Goal: Task Accomplishment & Management: Use online tool/utility

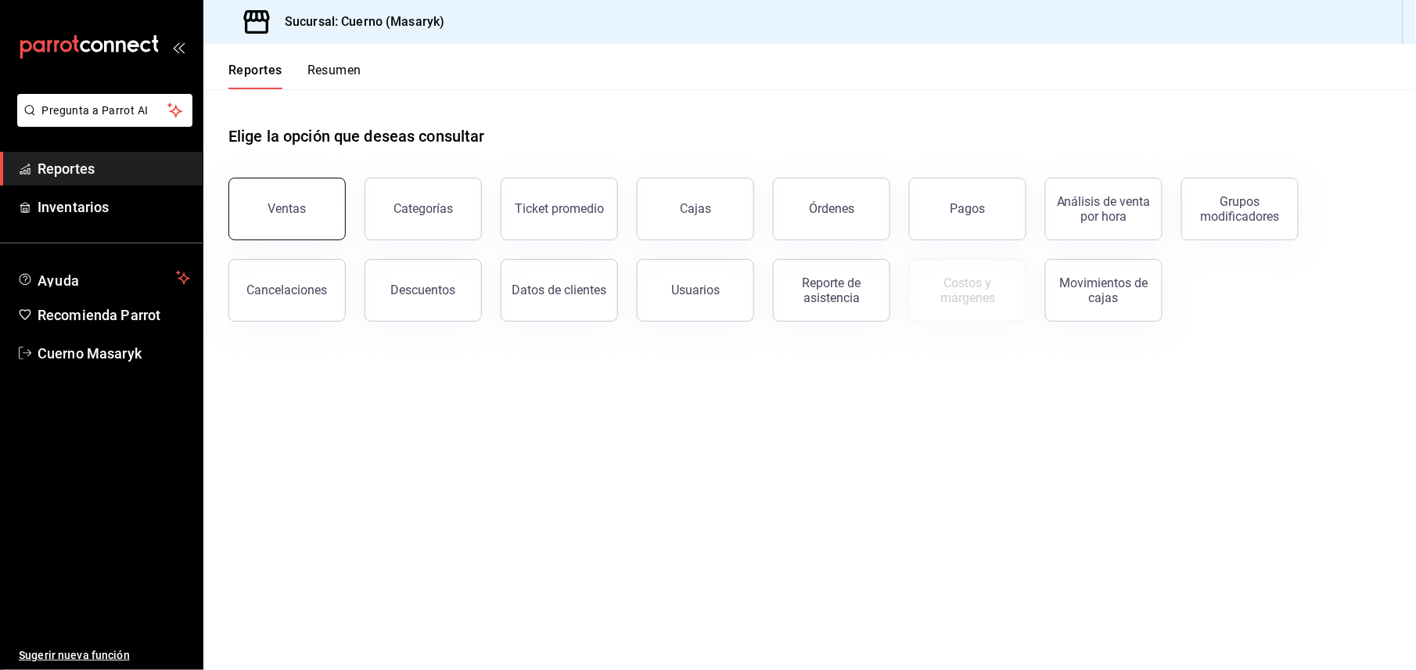
click at [288, 221] on button "Ventas" at bounding box center [286, 209] width 117 height 63
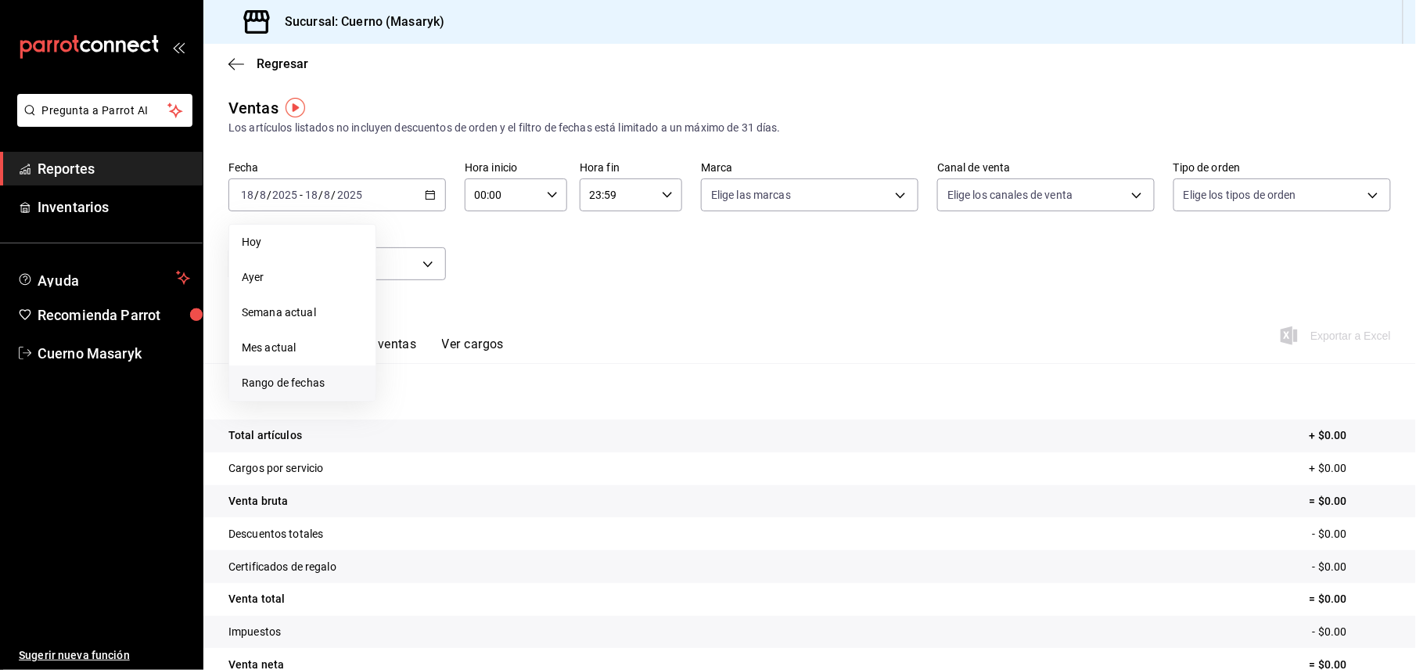
click at [280, 385] on span "Rango de fechas" at bounding box center [302, 383] width 121 height 16
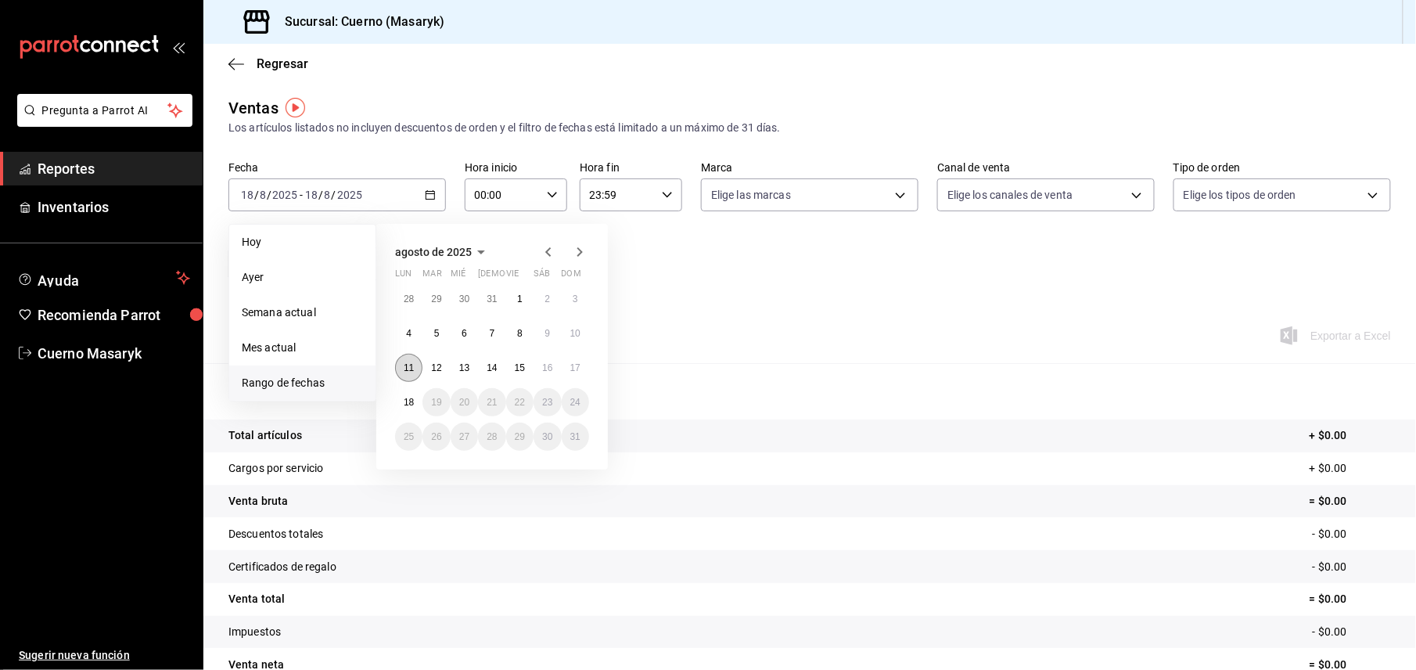
click at [408, 370] on abbr "11" at bounding box center [409, 367] width 10 height 11
click at [410, 405] on abbr "18" at bounding box center [409, 402] width 10 height 11
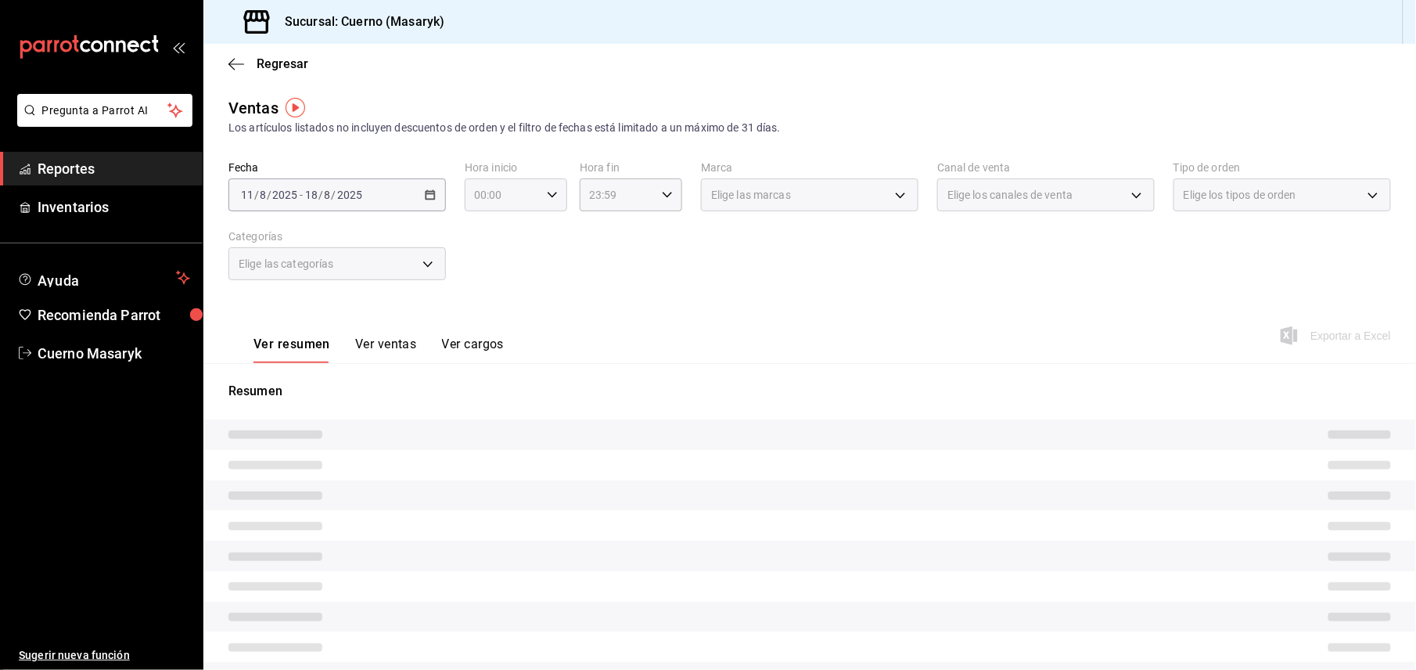
click at [548, 189] on icon "button" at bounding box center [552, 194] width 11 height 11
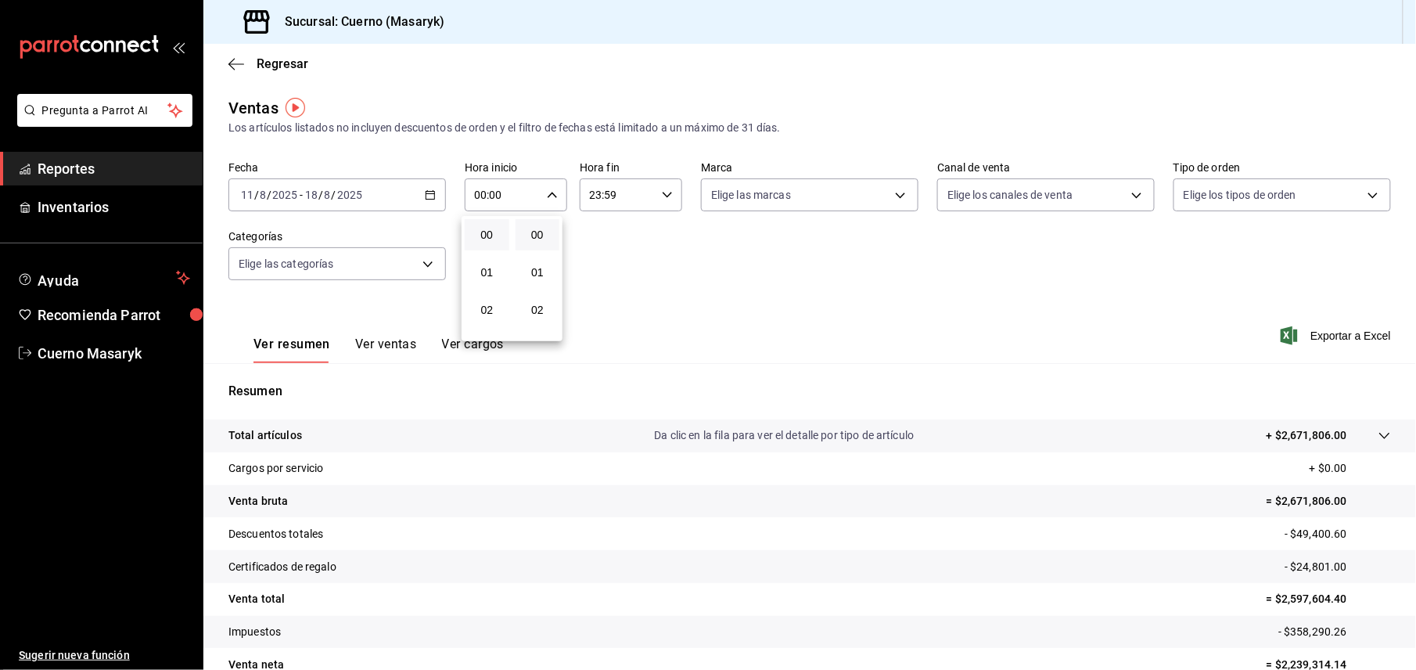
scroll to position [104, 0]
click at [489, 320] on span "05" at bounding box center [487, 318] width 26 height 13
type input "05:00"
click at [588, 192] on div at bounding box center [708, 335] width 1416 height 670
click at [662, 199] on icon "button" at bounding box center [667, 194] width 11 height 11
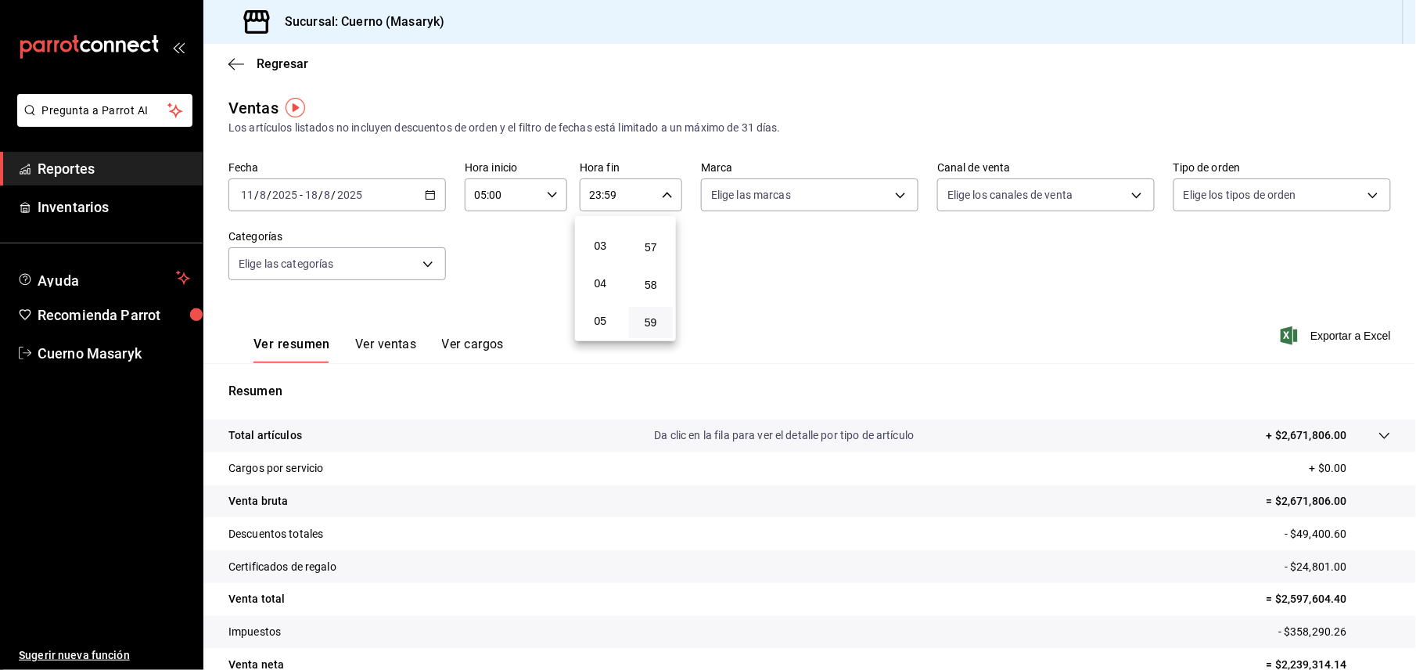
scroll to position [150, 0]
click at [604, 274] on span "05" at bounding box center [600, 272] width 26 height 13
click at [656, 192] on div at bounding box center [708, 335] width 1416 height 670
click at [665, 195] on icon "button" at bounding box center [667, 194] width 11 height 11
click at [654, 233] on span "00" at bounding box center [651, 234] width 26 height 13
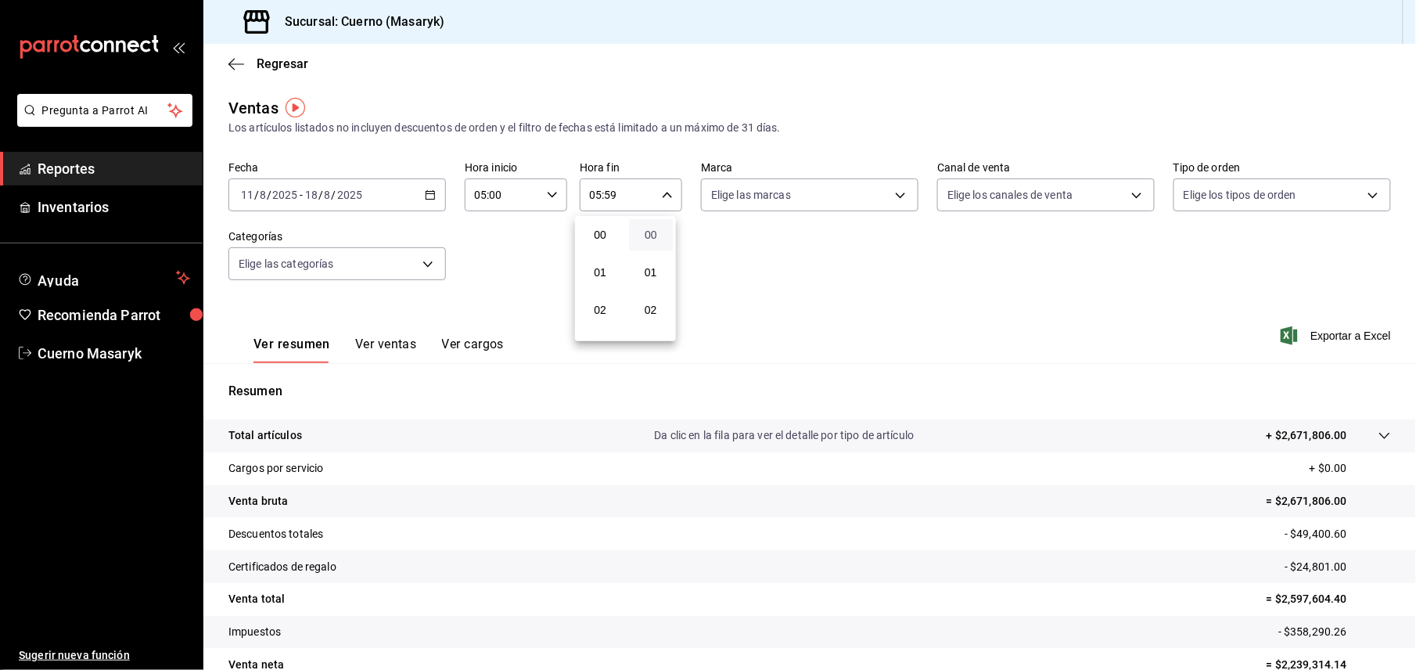
type input "05:00"
click at [887, 192] on div at bounding box center [708, 335] width 1416 height 670
click at [893, 194] on body "Pregunta a Parrot AI Reportes Inventarios Ayuda Recomienda Parrot Cuerno Masary…" at bounding box center [708, 335] width 1416 height 670
click at [717, 308] on input "checkbox" at bounding box center [712, 308] width 14 height 14
checkbox input "true"
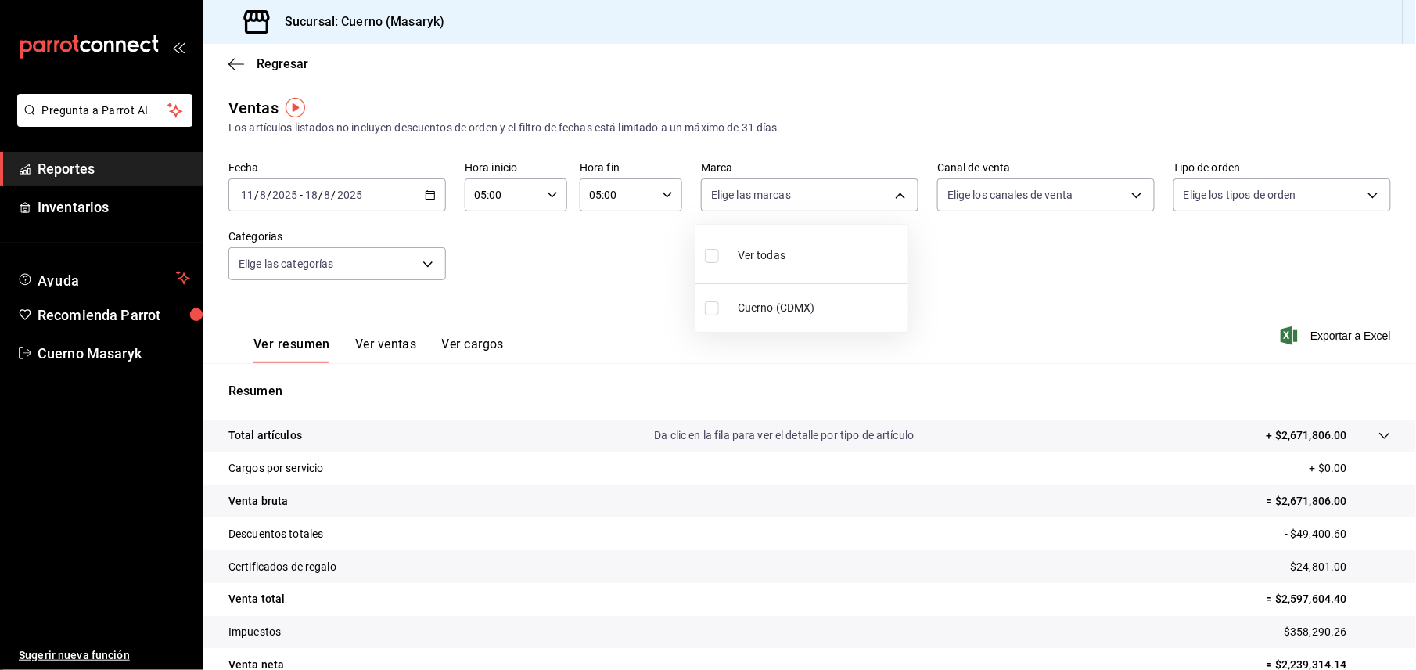
type input "4ea0d660-02b3-4785-bb88-48b5ef6e196c"
checkbox input "true"
click at [1193, 322] on div at bounding box center [708, 335] width 1416 height 670
click at [1324, 335] on span "Exportar a Excel" at bounding box center [1337, 335] width 107 height 19
click at [1064, 241] on div "Fecha [DATE] [DATE] - [DATE] [DATE] Hora inicio 05:00 Hora inicio Hora fin 05:0…" at bounding box center [809, 230] width 1162 height 138
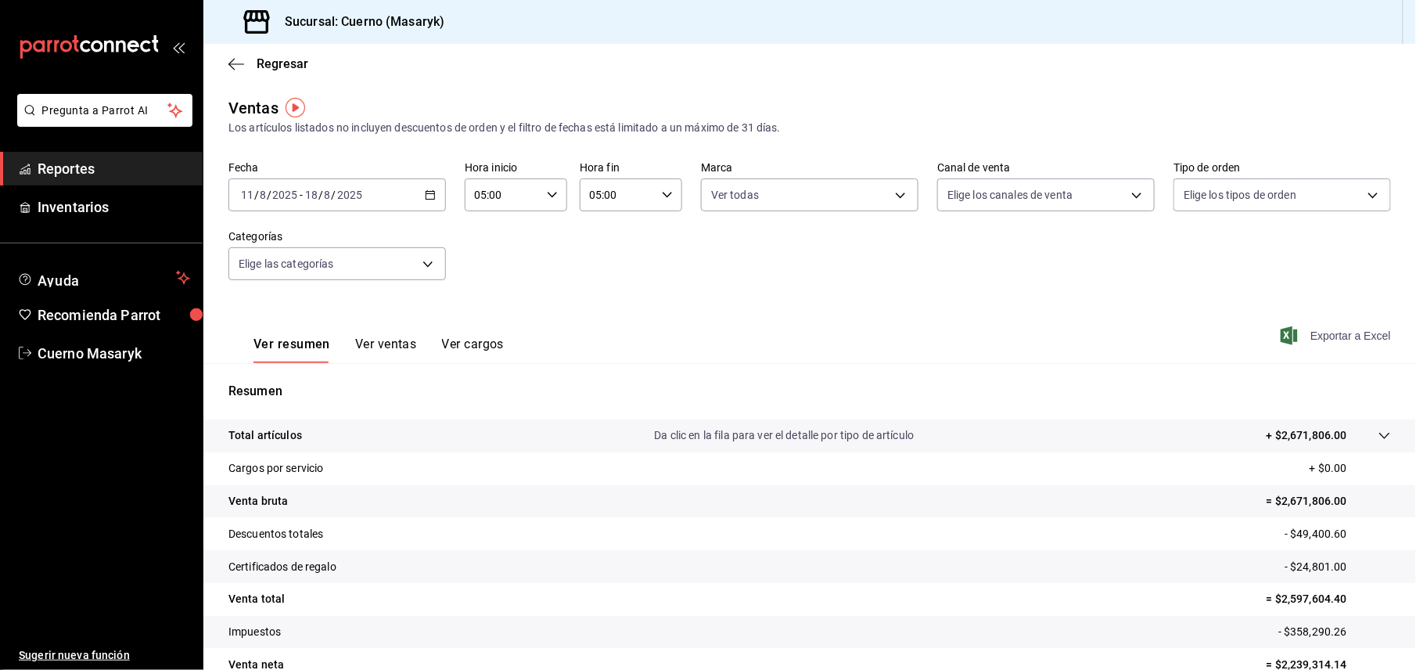
click at [1297, 335] on span "Exportar a Excel" at bounding box center [1337, 335] width 107 height 19
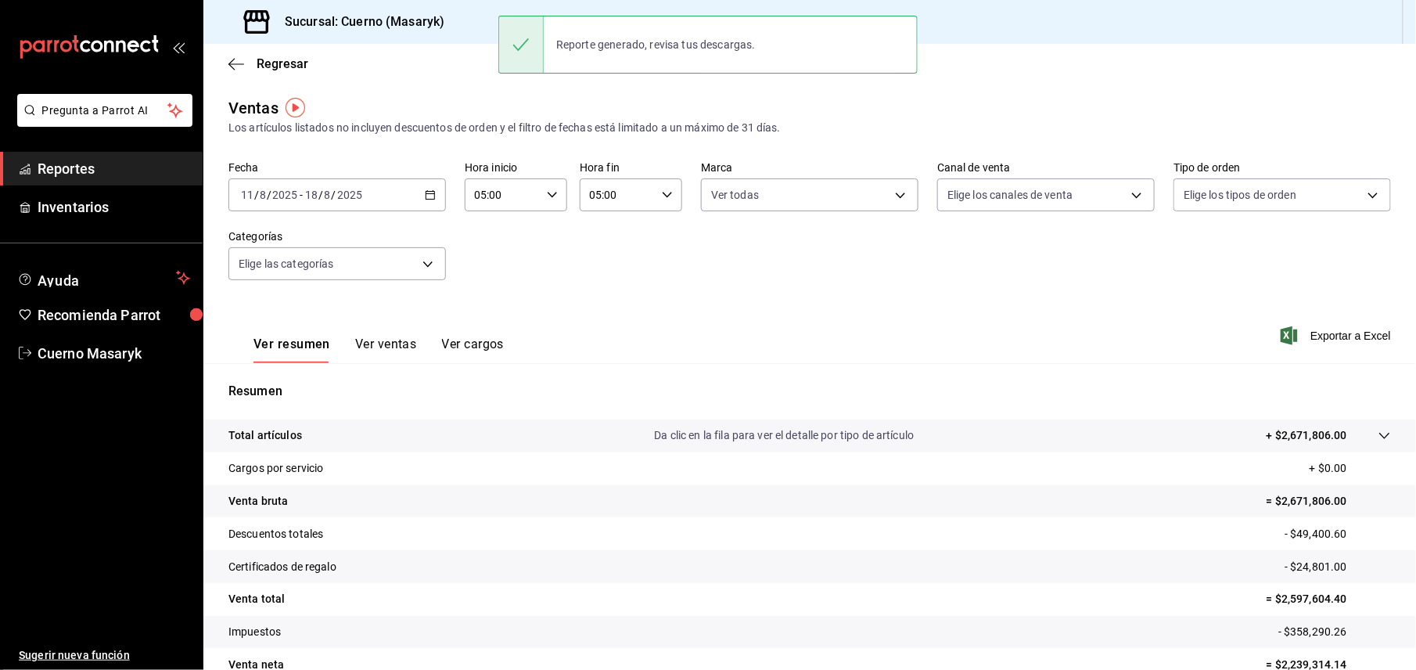
click at [796, 260] on div "Fecha [DATE] [DATE] - [DATE] [DATE] Hora inicio 05:00 Hora inicio Hora fin 05:0…" at bounding box center [809, 230] width 1162 height 138
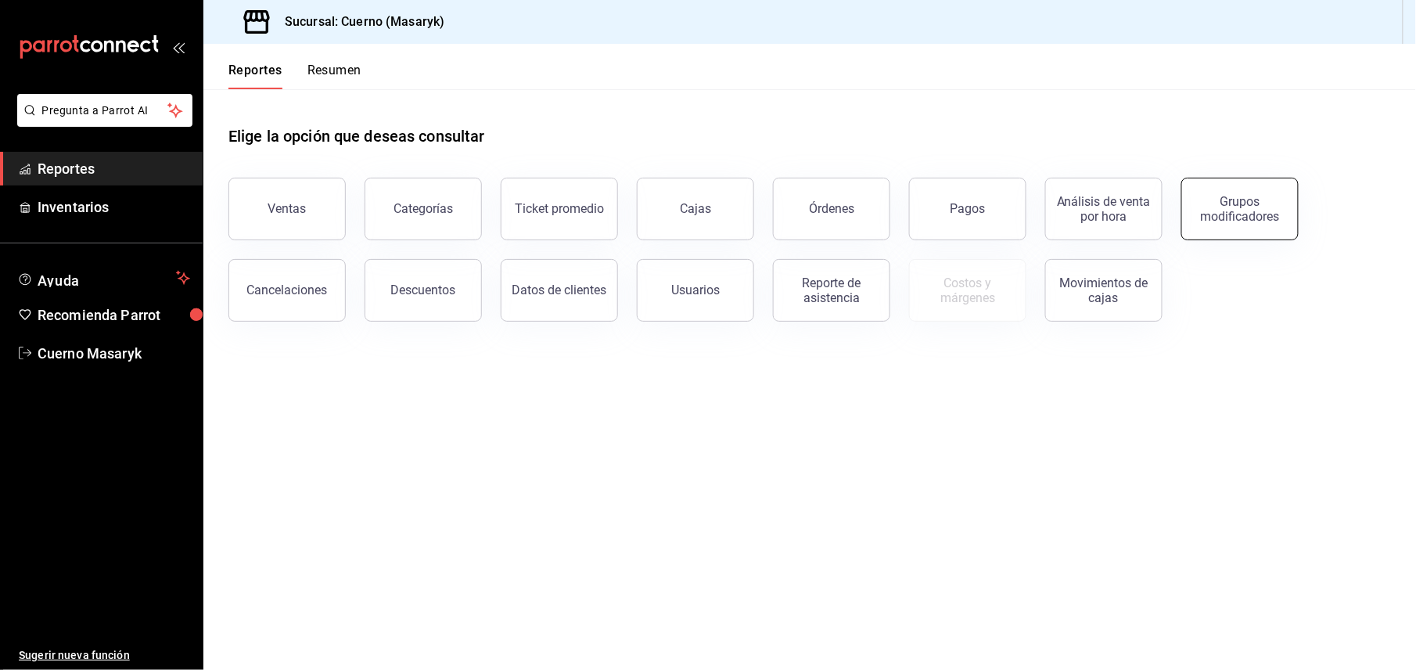
click at [1249, 225] on button "Grupos modificadores" at bounding box center [1239, 209] width 117 height 63
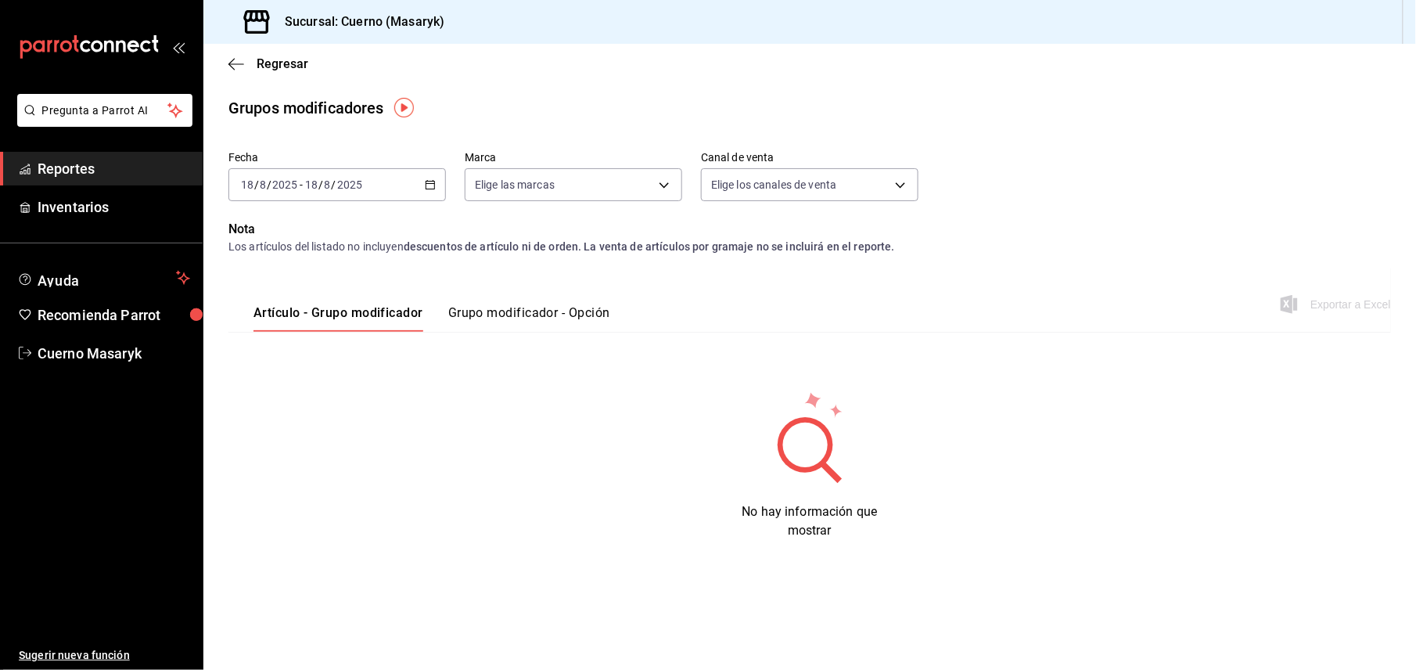
click at [527, 316] on button "Grupo modificador - Opción" at bounding box center [529, 318] width 162 height 27
click at [546, 310] on button "Grupo modificador - Opción" at bounding box center [526, 318] width 164 height 27
click at [429, 188] on icon "button" at bounding box center [430, 184] width 11 height 11
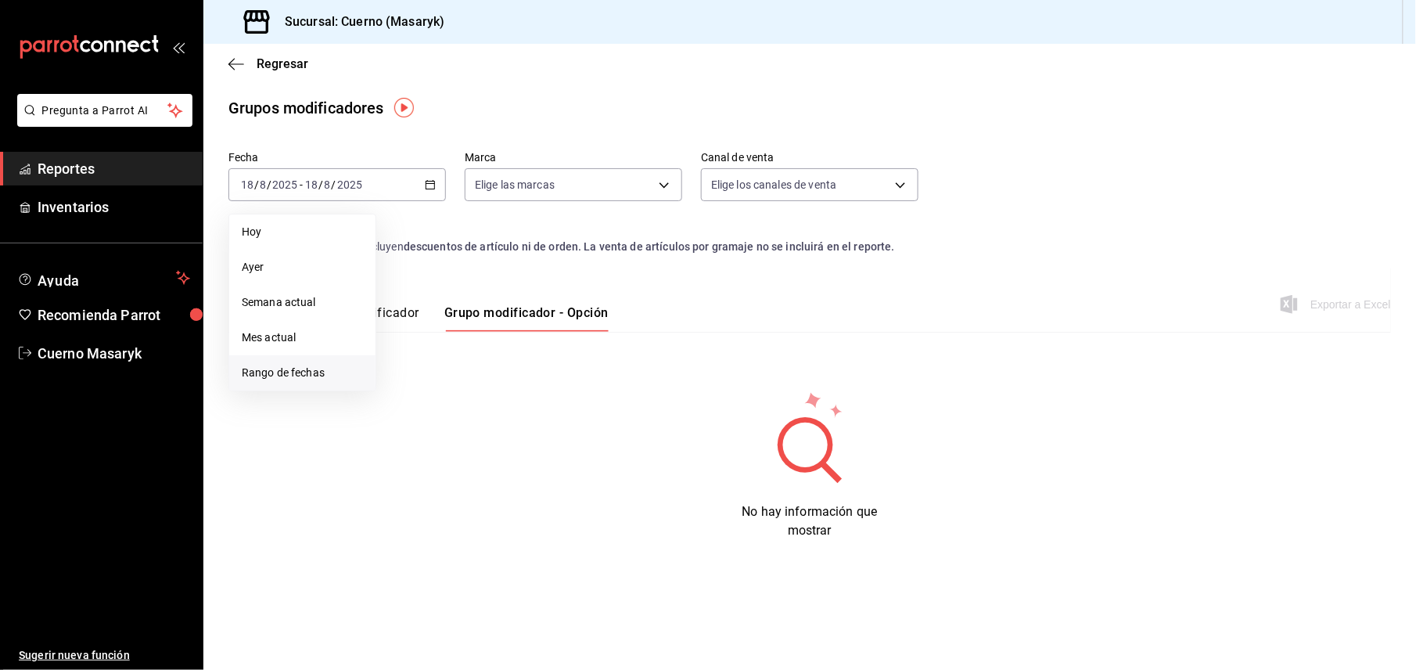
click at [297, 375] on span "Rango de fechas" at bounding box center [302, 373] width 121 height 16
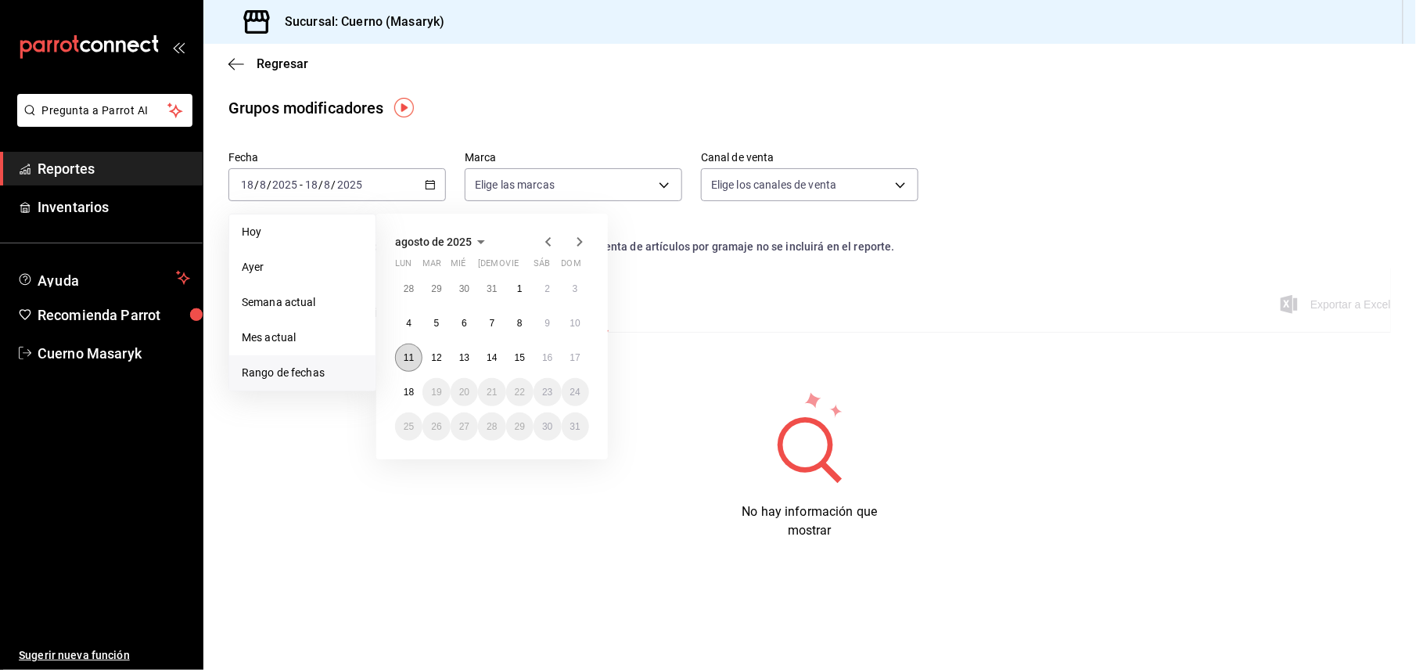
click at [408, 358] on abbr "11" at bounding box center [409, 357] width 10 height 11
click at [408, 390] on abbr "18" at bounding box center [409, 391] width 10 height 11
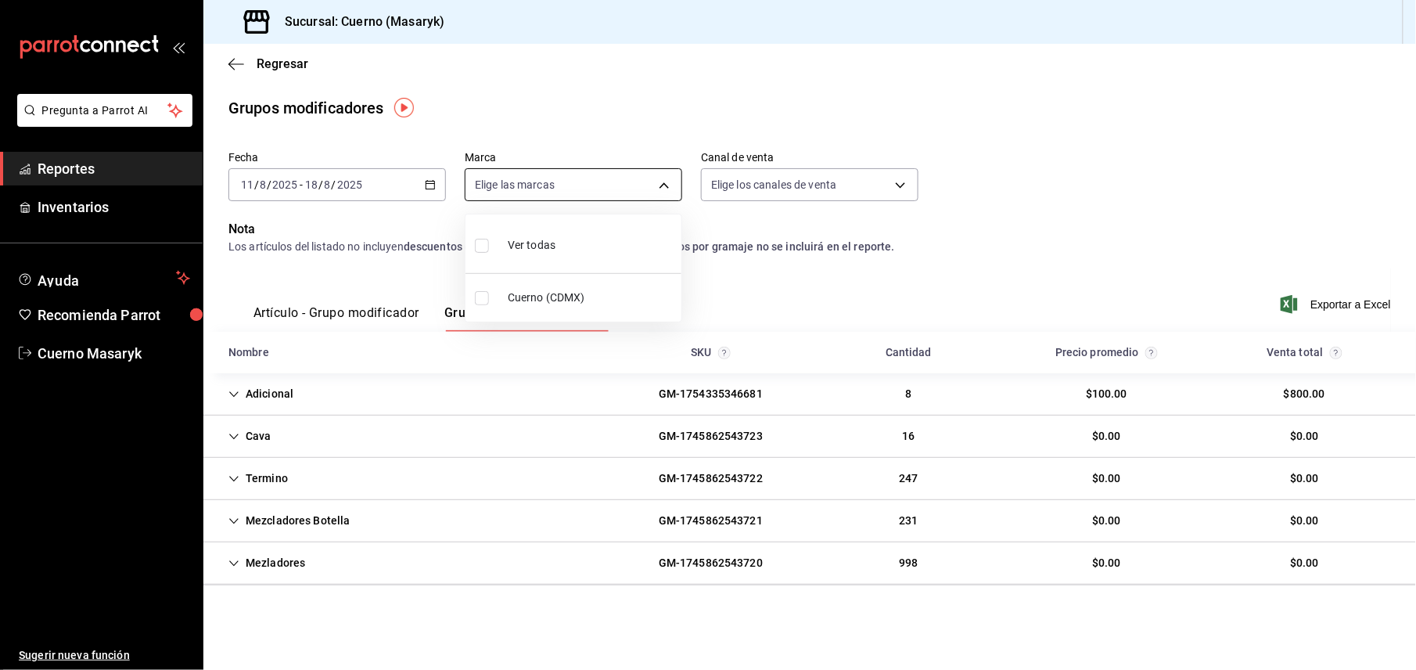
click at [649, 189] on body "Pregunta a Parrot AI Reportes Inventarios Ayuda Recomienda Parrot Cuerno Masary…" at bounding box center [708, 335] width 1416 height 670
click at [482, 296] on input "checkbox" at bounding box center [482, 298] width 14 height 14
checkbox input "true"
type input "4ea0d660-02b3-4785-bb88-48b5ef6e196c"
checkbox input "true"
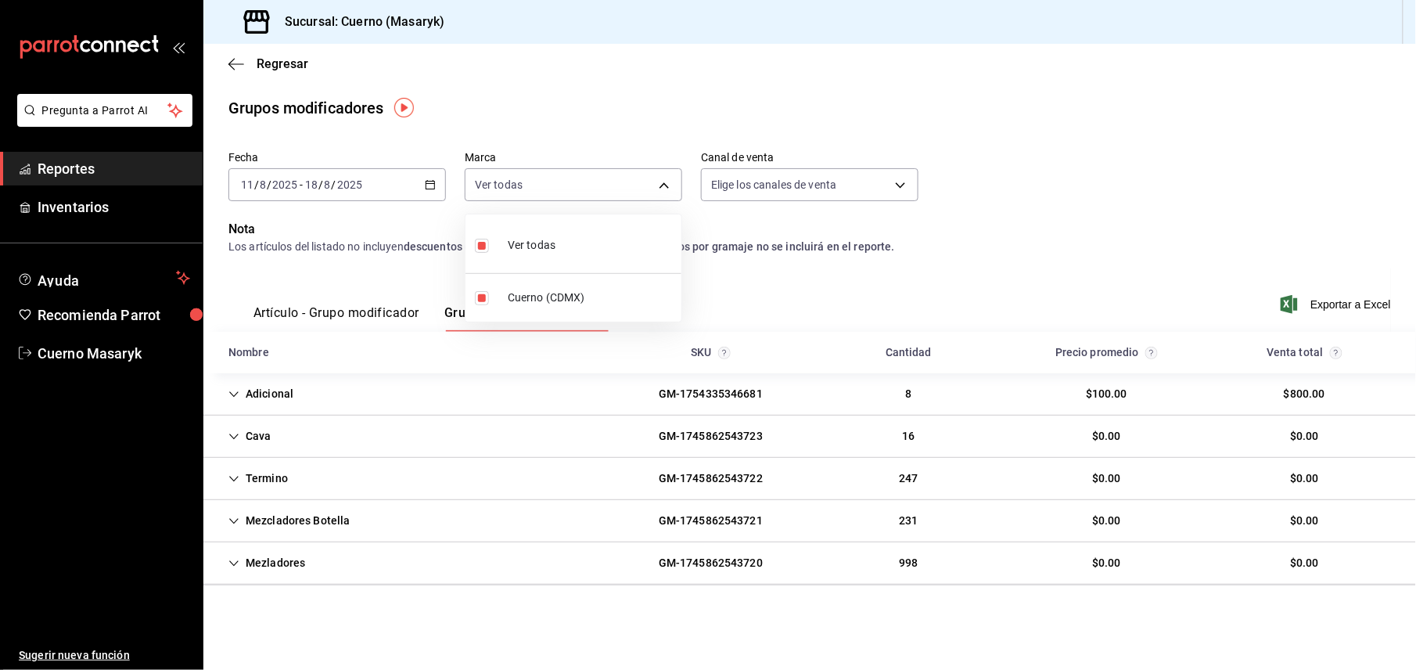
click at [1335, 304] on div at bounding box center [708, 335] width 1416 height 670
click at [1335, 304] on span "Exportar a Excel" at bounding box center [1337, 304] width 107 height 19
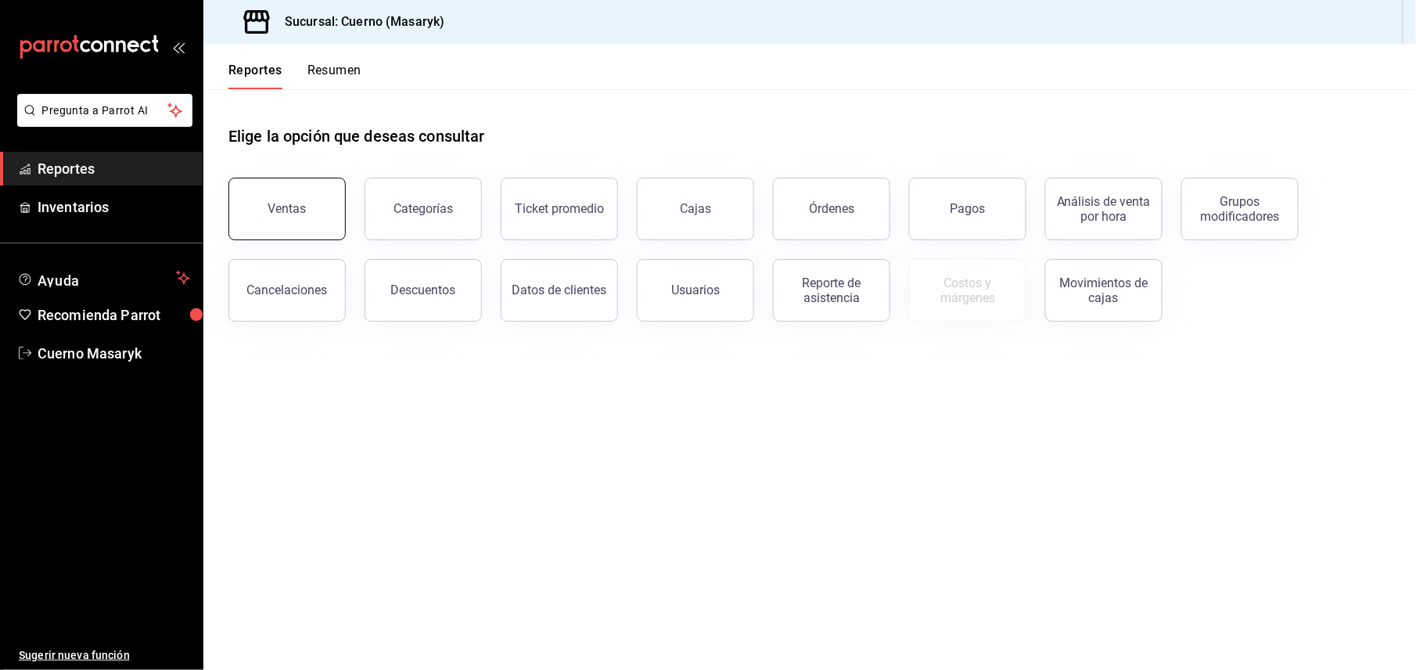
click at [307, 219] on button "Ventas" at bounding box center [286, 209] width 117 height 63
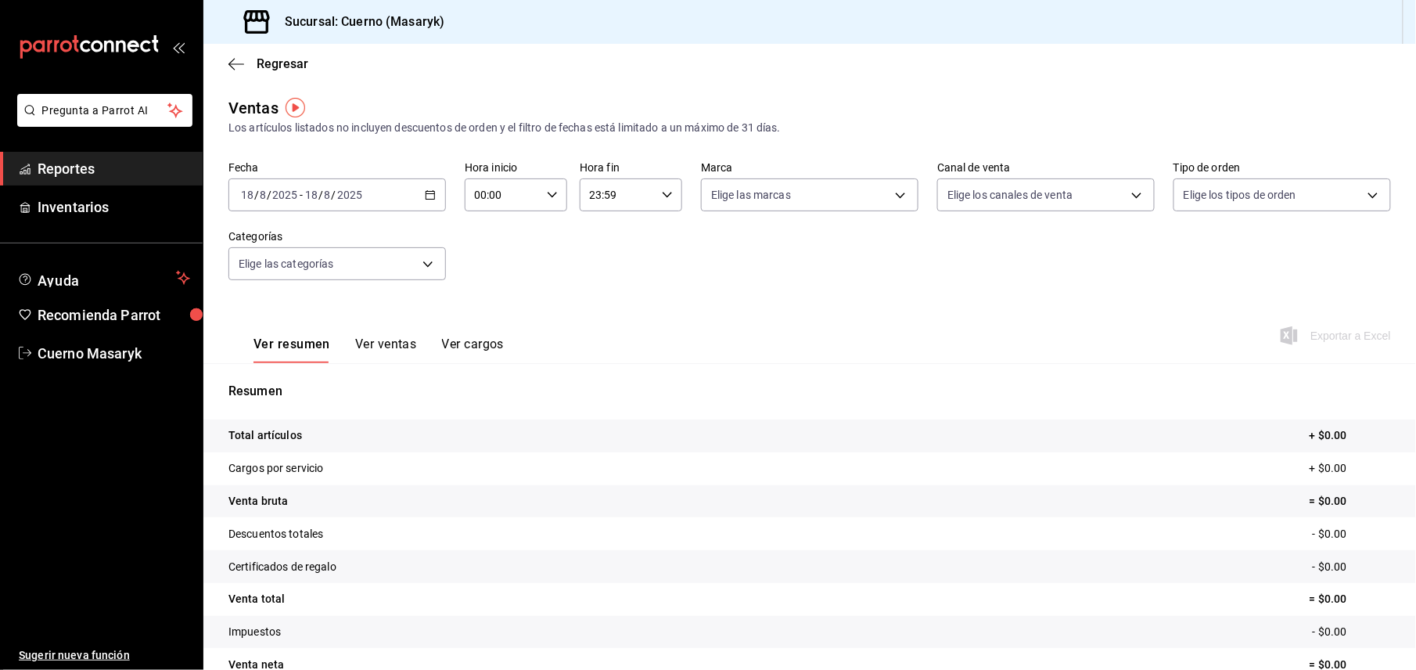
click at [419, 191] on div "[DATE] [DATE] - [DATE] [DATE]" at bounding box center [336, 194] width 217 height 33
click at [292, 383] on span "Rango de fechas" at bounding box center [302, 383] width 121 height 16
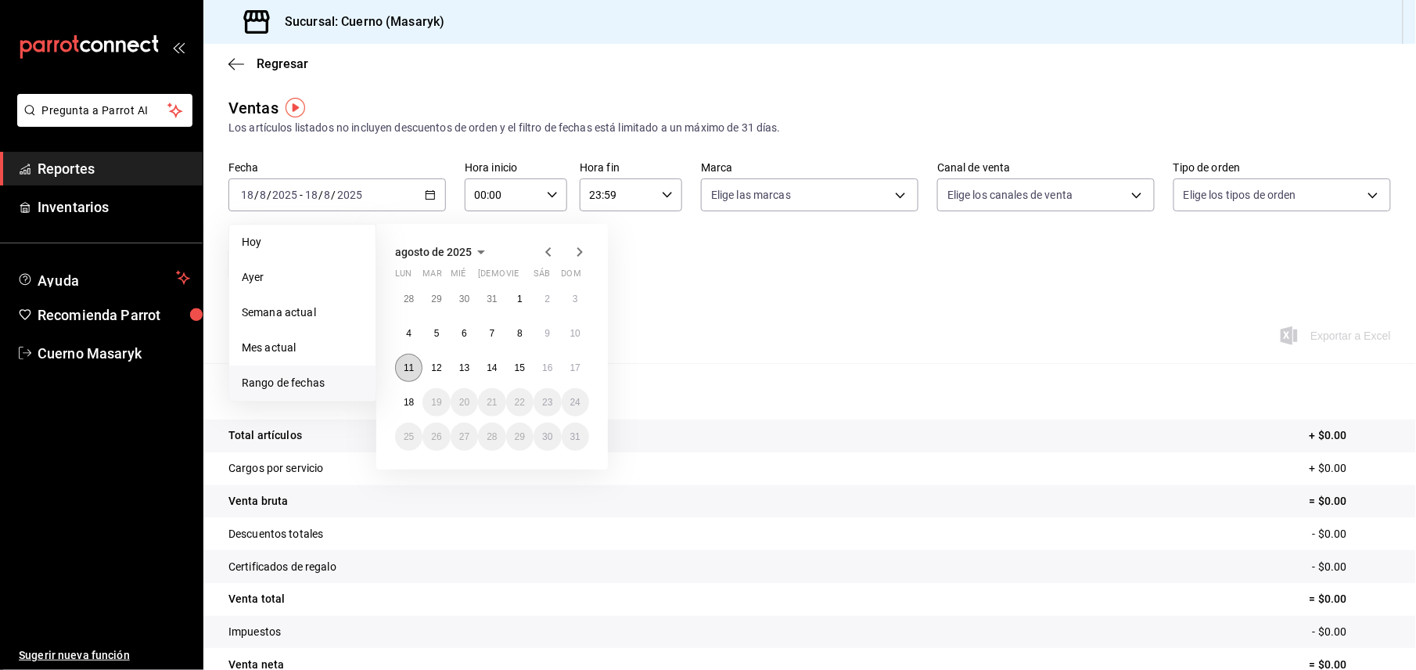
click at [411, 364] on abbr "11" at bounding box center [409, 367] width 10 height 11
click at [404, 402] on abbr "18" at bounding box center [409, 402] width 10 height 11
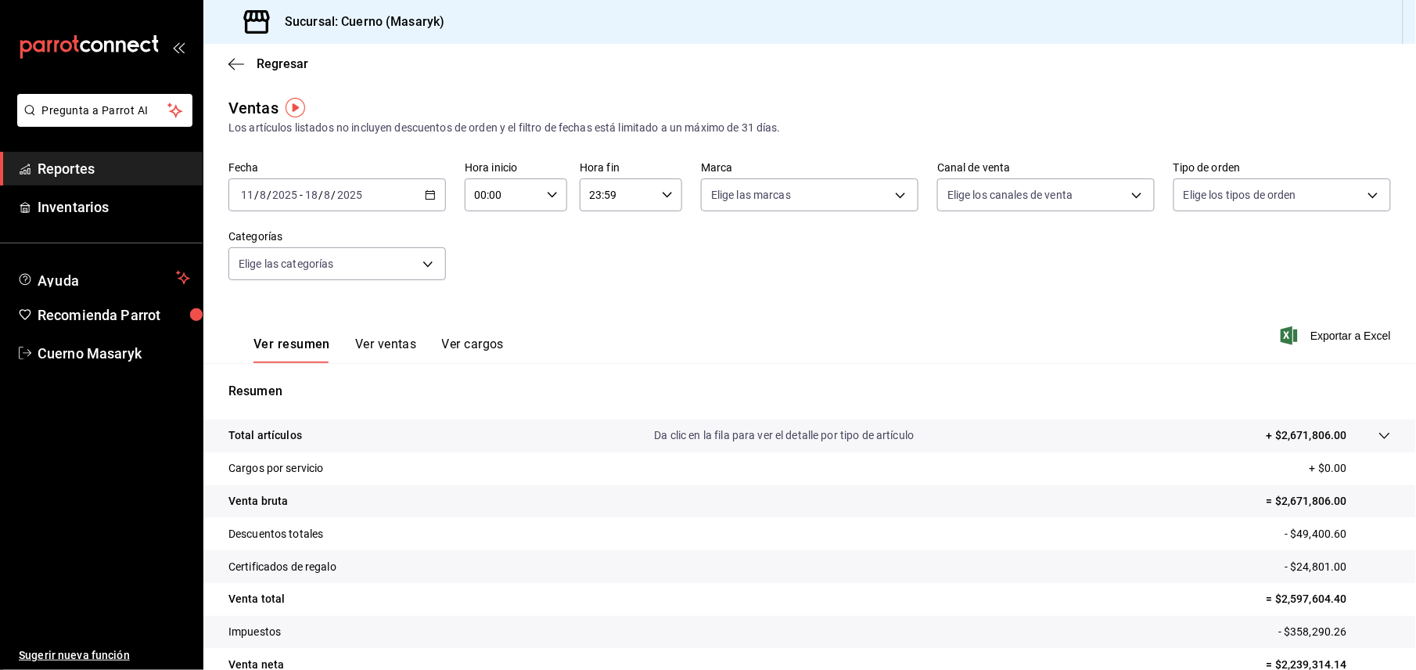
click at [547, 195] on icon "button" at bounding box center [552, 194] width 11 height 11
click at [492, 326] on button "05" at bounding box center [487, 318] width 45 height 31
type input "05:00"
click at [620, 194] on div at bounding box center [708, 335] width 1416 height 670
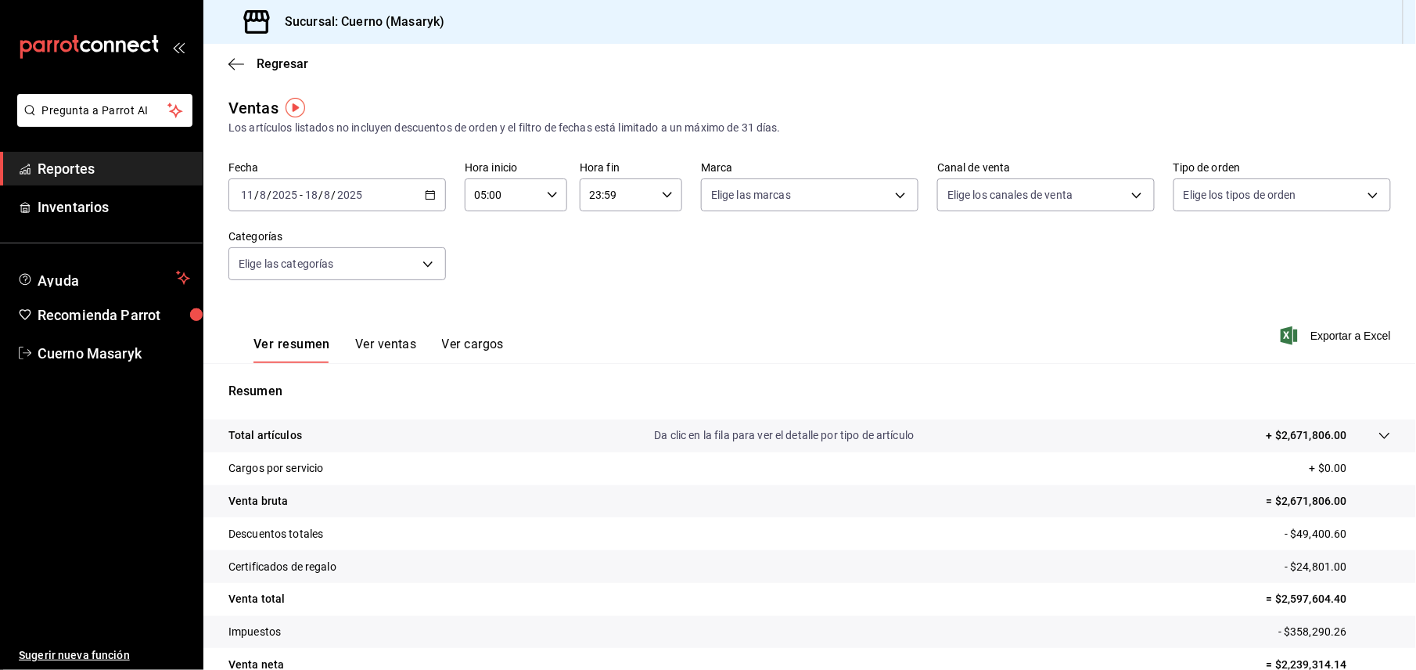
click at [655, 185] on div "23:59 Hora fin" at bounding box center [631, 194] width 102 height 33
click at [602, 319] on span "05" at bounding box center [600, 318] width 26 height 13
click at [656, 235] on span "00" at bounding box center [651, 234] width 26 height 13
type input "05:00"
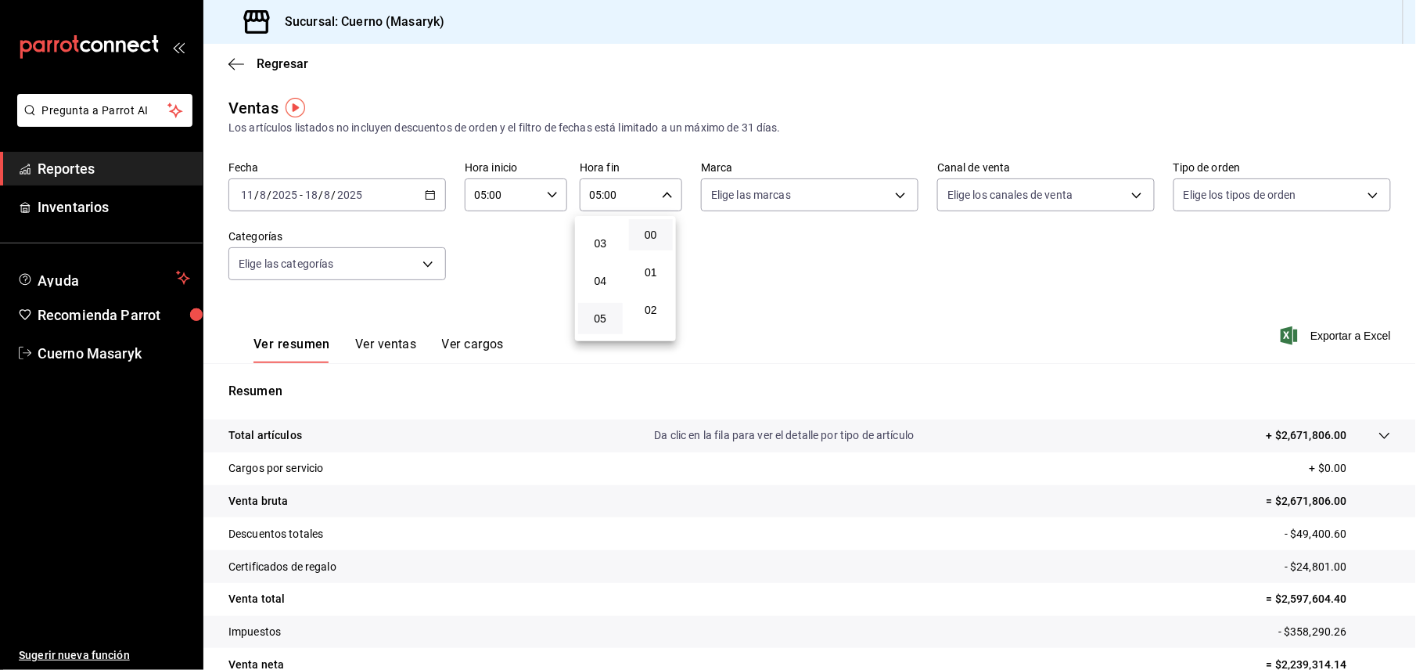
click at [886, 194] on div at bounding box center [708, 335] width 1416 height 670
click at [892, 197] on body "Pregunta a Parrot AI Reportes Inventarios Ayuda Recomienda Parrot Cuerno Masary…" at bounding box center [708, 335] width 1416 height 670
click at [715, 311] on input "checkbox" at bounding box center [712, 308] width 14 height 14
checkbox input "true"
type input "4ea0d660-02b3-4785-bb88-48b5ef6e196c"
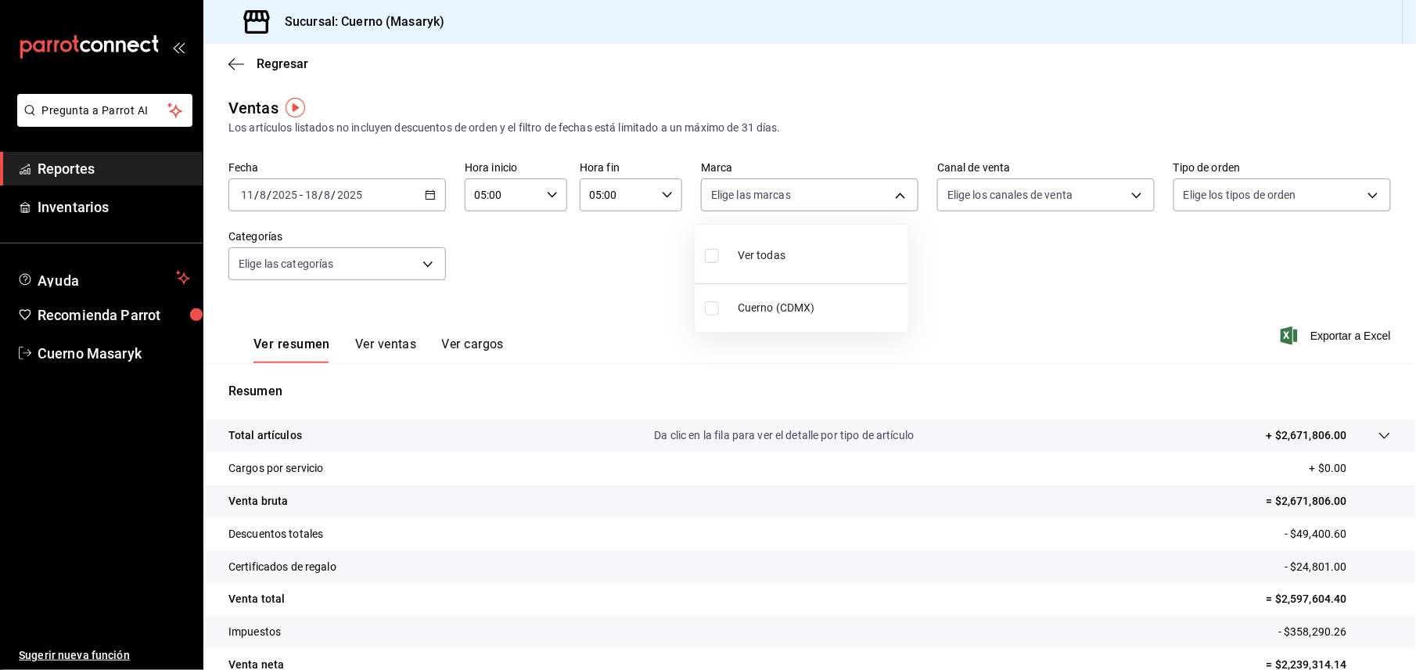
checkbox input "true"
click at [1081, 289] on div at bounding box center [708, 335] width 1416 height 670
click at [1302, 335] on span "Exportar a Excel" at bounding box center [1337, 335] width 107 height 19
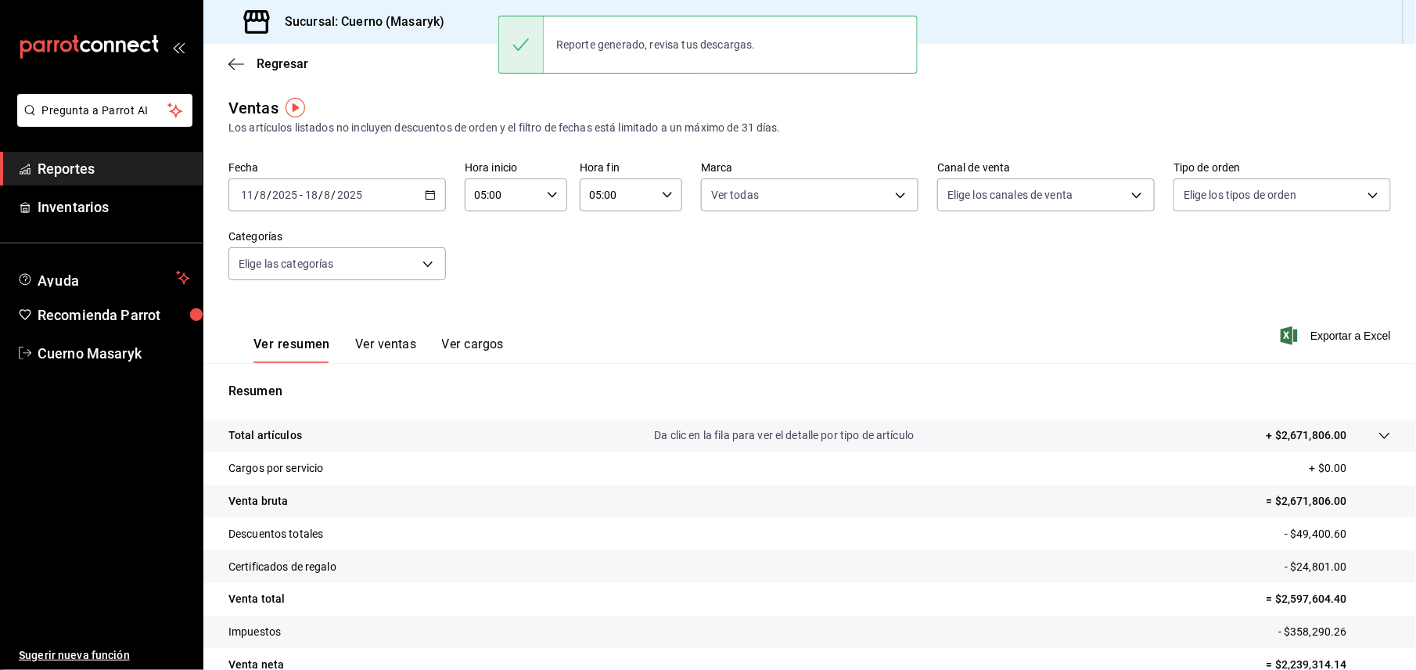
click at [768, 360] on div "Ver resumen Ver ventas Ver cargos Exportar a Excel" at bounding box center [809, 331] width 1213 height 64
click at [426, 199] on \(Stroke\) "button" at bounding box center [430, 195] width 9 height 9
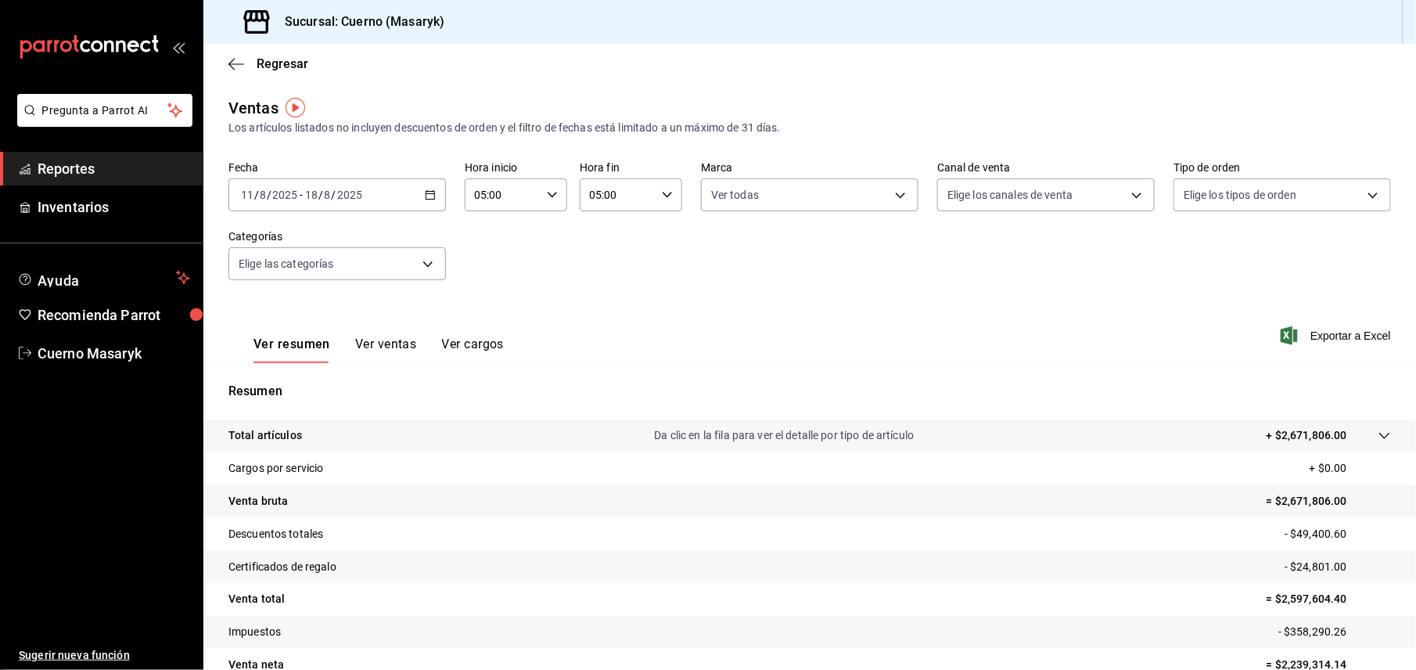
click at [799, 349] on div "Ver resumen Ver ventas Ver cargos Exportar a Excel" at bounding box center [809, 331] width 1213 height 64
click at [430, 198] on icon "button" at bounding box center [430, 194] width 11 height 11
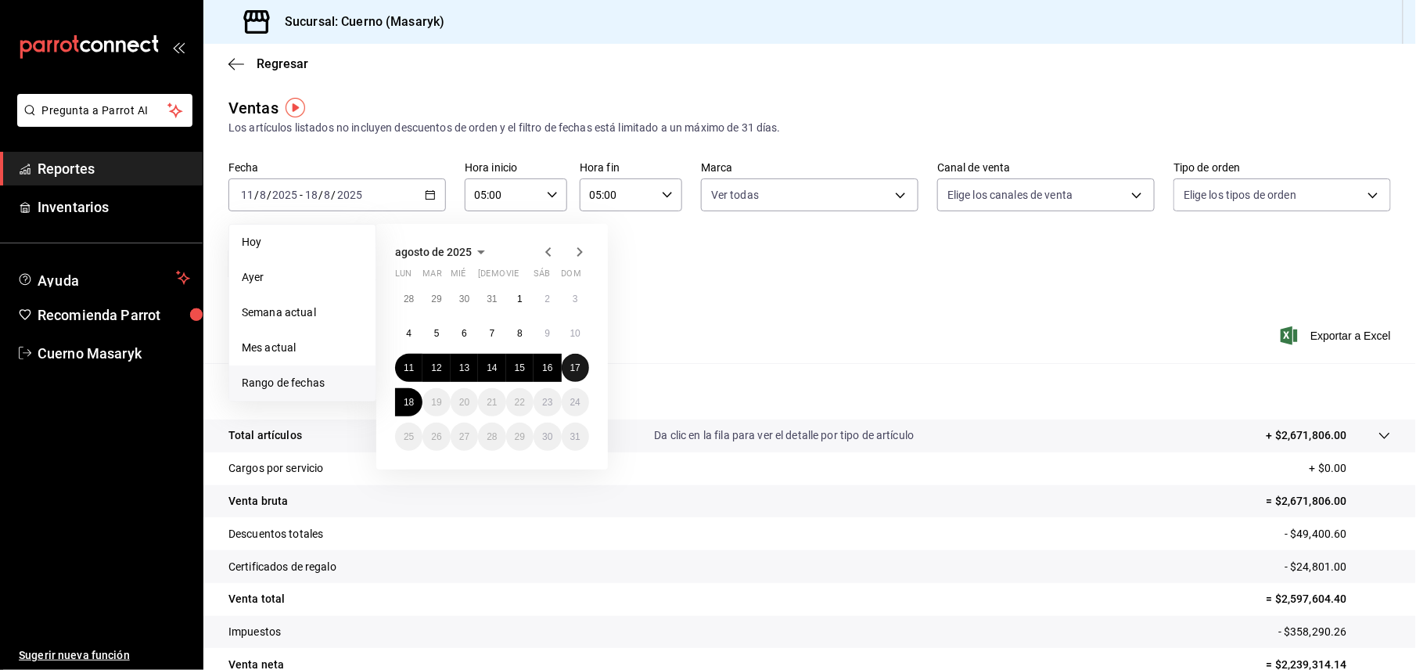
click at [577, 368] on abbr "17" at bounding box center [575, 367] width 10 height 11
click at [404, 404] on abbr "18" at bounding box center [409, 402] width 10 height 11
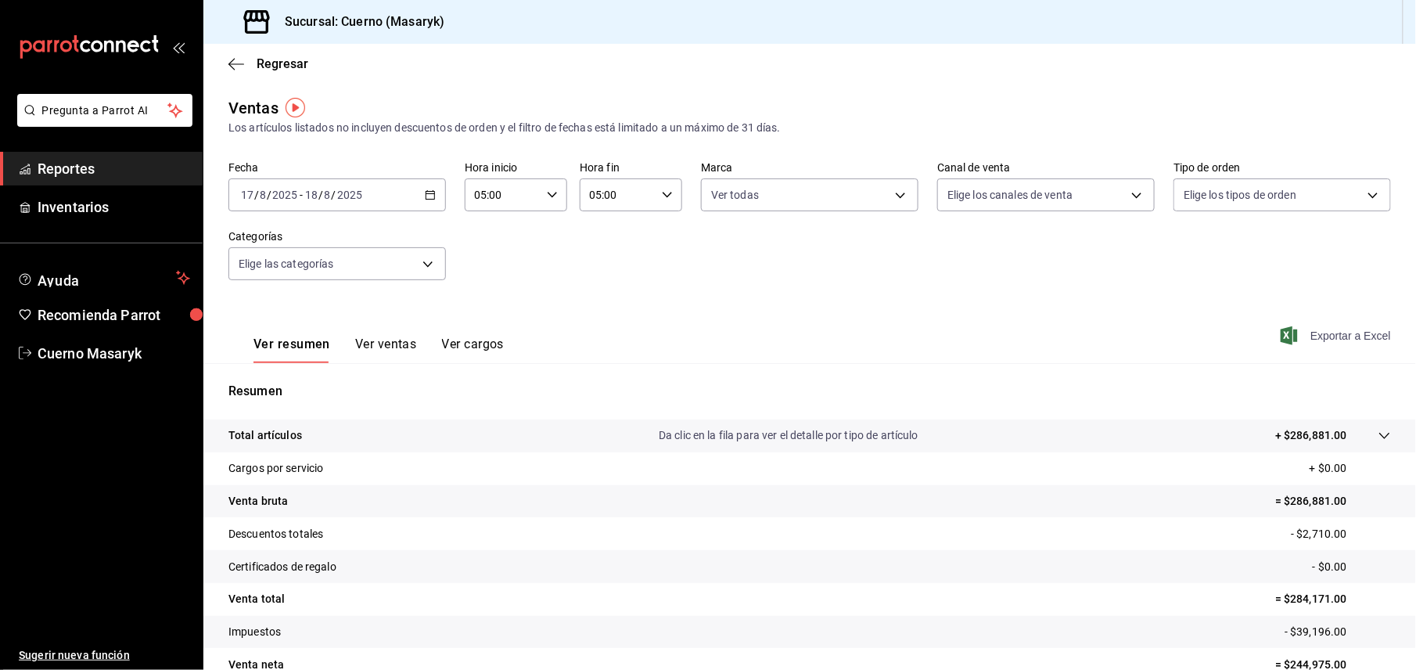
click at [1331, 332] on span "Exportar a Excel" at bounding box center [1337, 335] width 107 height 19
